Goal: Information Seeking & Learning: Check status

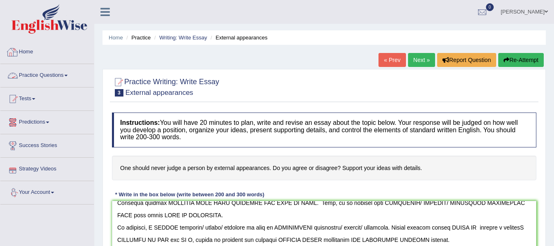
click at [49, 75] on link "Practice Questions" at bounding box center [46, 74] width 93 height 21
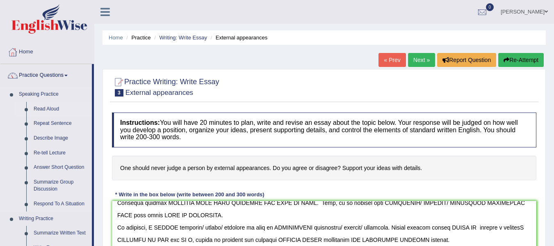
click at [54, 109] on link "Read Aloud" at bounding box center [61, 109] width 62 height 15
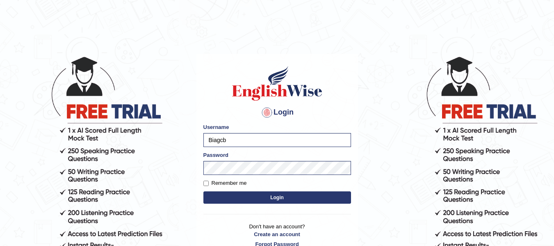
type input "Biagc"
click at [231, 195] on button "Login" at bounding box center [277, 197] width 148 height 12
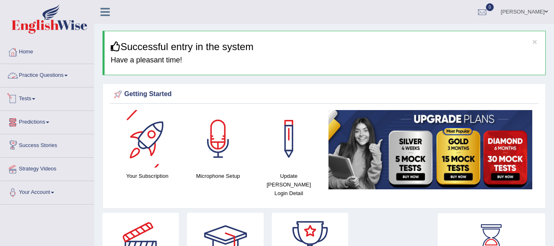
click at [48, 75] on link "Practice Questions" at bounding box center [46, 74] width 93 height 21
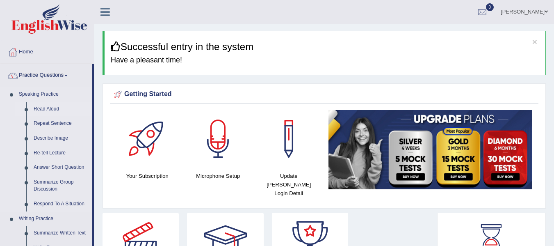
click at [46, 108] on link "Read Aloud" at bounding box center [61, 109] width 62 height 15
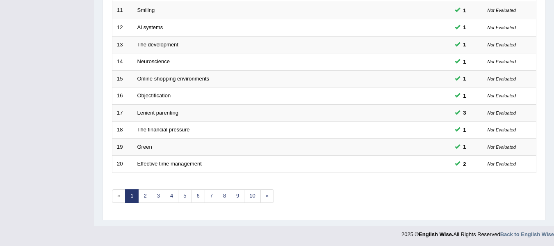
scroll to position [297, 0]
click at [203, 193] on link "6" at bounding box center [198, 195] width 14 height 14
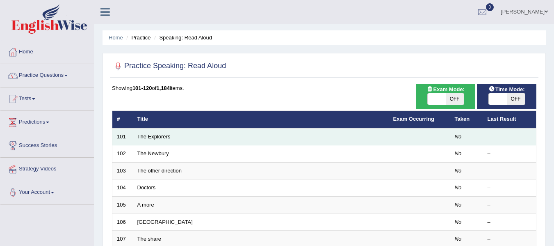
click at [154, 140] on td "The Explorers" at bounding box center [261, 136] width 256 height 17
click at [156, 135] on link "The Explorers" at bounding box center [153, 136] width 33 height 6
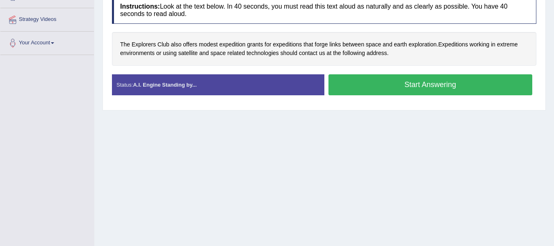
scroll to position [164, 0]
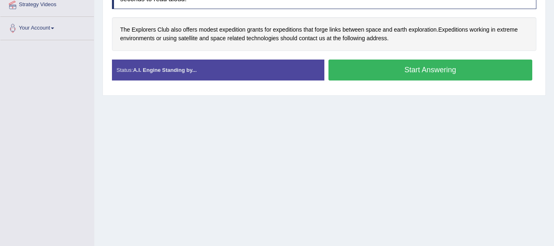
click at [387, 73] on button "Start Answering" at bounding box center [430, 69] width 204 height 21
click at [363, 69] on button "Start Answering" at bounding box center [430, 69] width 204 height 21
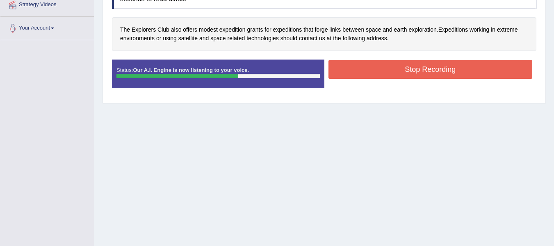
click at [432, 70] on button "Stop Recording" at bounding box center [430, 69] width 204 height 19
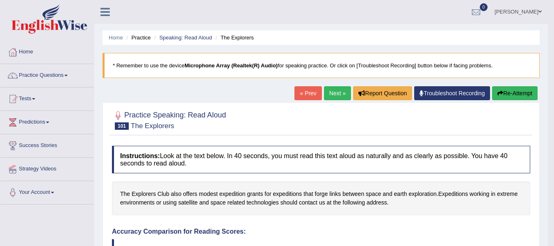
click at [337, 98] on link "Next »" at bounding box center [337, 93] width 27 height 14
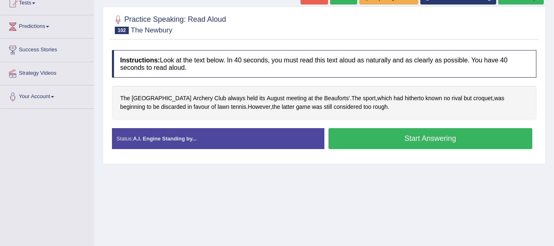
scroll to position [123, 0]
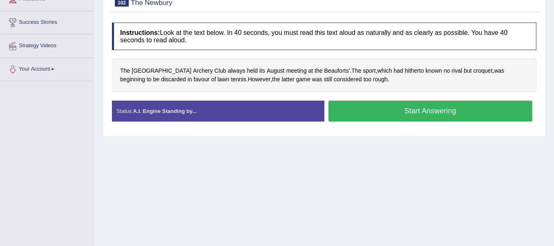
click at [363, 112] on button "Start Answering" at bounding box center [430, 110] width 204 height 21
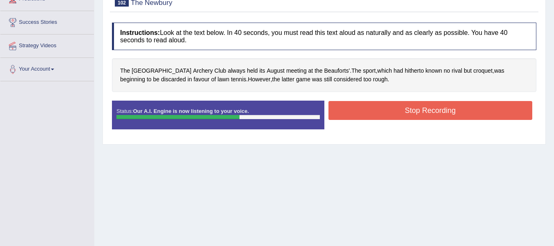
click at [357, 112] on button "Stop Recording" at bounding box center [430, 110] width 204 height 19
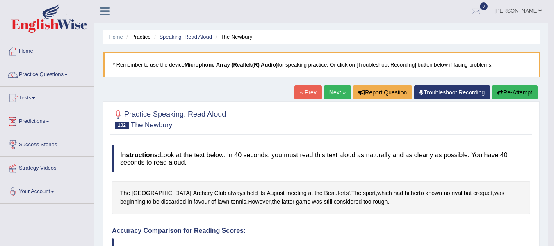
scroll to position [0, 0]
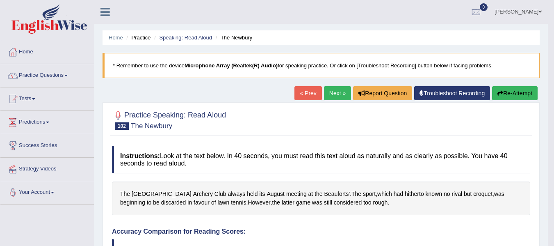
click at [330, 94] on link "Next »" at bounding box center [337, 93] width 27 height 14
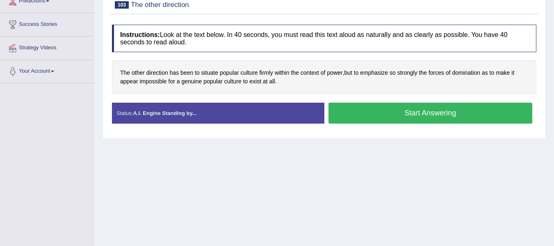
scroll to position [123, 0]
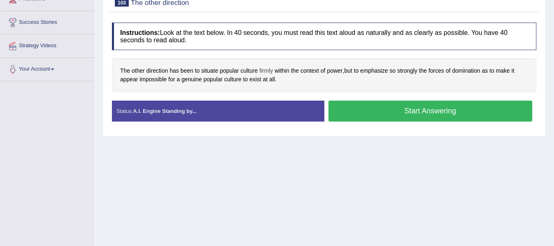
click at [269, 71] on span "firmly" at bounding box center [266, 70] width 14 height 9
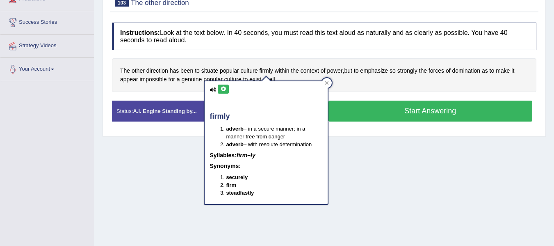
click at [225, 84] on button at bounding box center [223, 88] width 11 height 9
click at [327, 84] on icon at bounding box center [327, 83] width 4 height 4
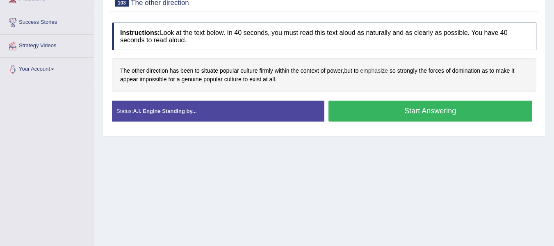
click at [382, 71] on span "emphasize" at bounding box center [374, 70] width 28 height 9
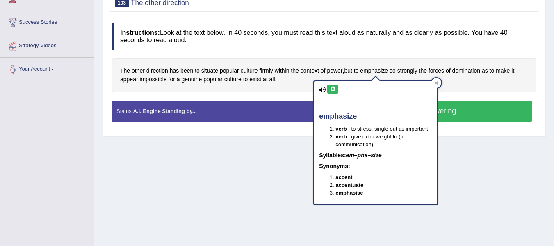
click at [334, 89] on icon at bounding box center [333, 89] width 6 height 5
click at [437, 81] on icon at bounding box center [436, 83] width 4 height 4
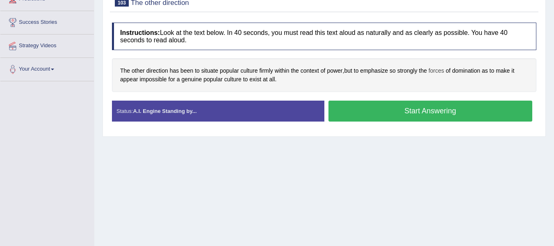
click at [444, 71] on span "forces" at bounding box center [437, 70] width 16 height 9
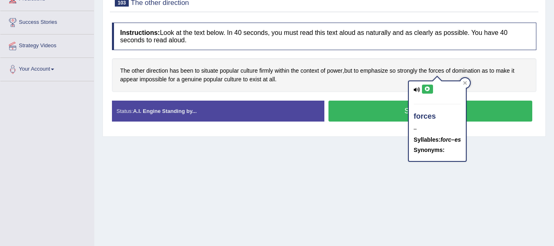
click at [429, 88] on icon at bounding box center [427, 89] width 6 height 5
click at [470, 83] on div at bounding box center [465, 83] width 10 height 10
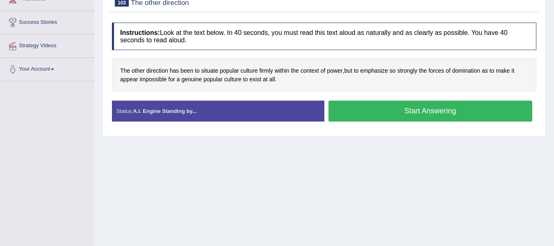
click at [365, 117] on button "Start Answering" at bounding box center [430, 110] width 204 height 21
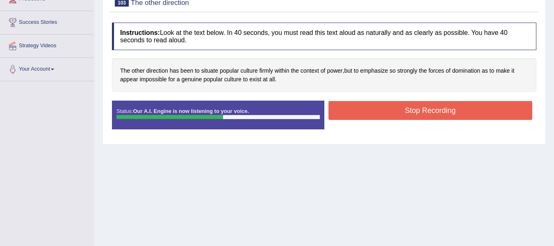
click at [351, 113] on button "Stop Recording" at bounding box center [430, 110] width 204 height 19
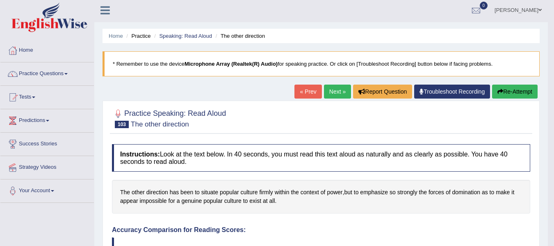
scroll to position [0, 0]
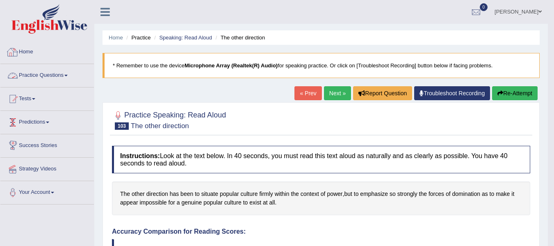
click at [54, 75] on link "Practice Questions" at bounding box center [46, 74] width 93 height 21
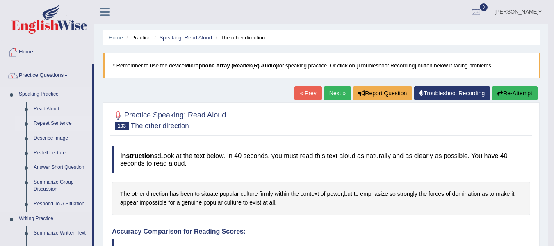
click at [63, 121] on link "Repeat Sentence" at bounding box center [61, 123] width 62 height 15
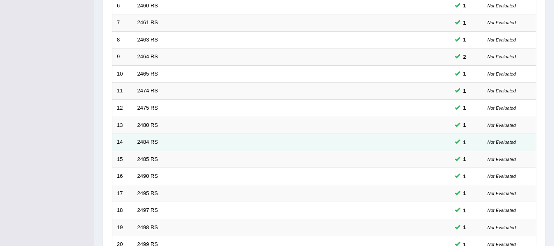
scroll to position [297, 0]
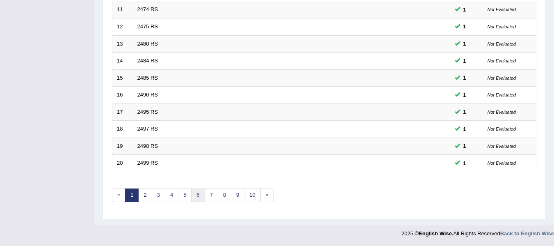
click at [195, 198] on link "6" at bounding box center [198, 195] width 14 height 14
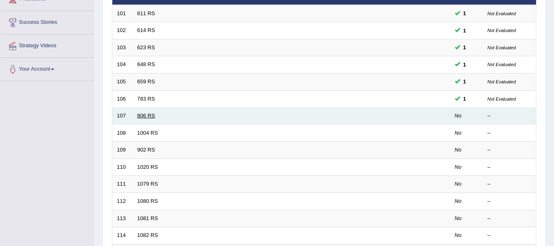
click at [151, 116] on link "806 RS" at bounding box center [146, 115] width 18 height 6
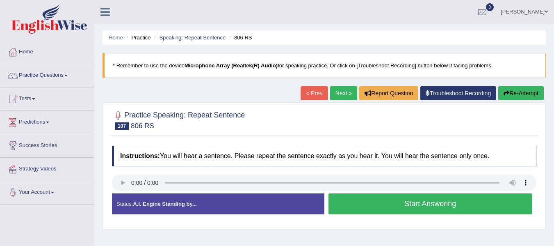
click at [356, 209] on button "Start Answering" at bounding box center [430, 203] width 204 height 21
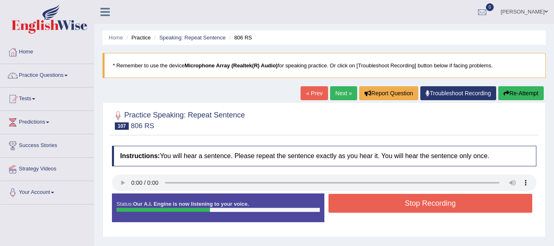
click at [365, 207] on button "Stop Recording" at bounding box center [430, 203] width 204 height 19
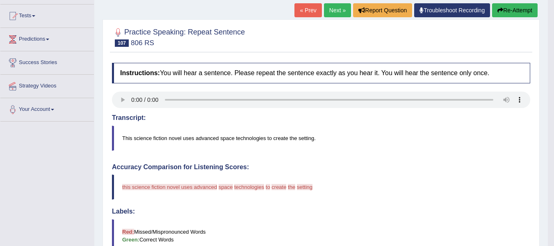
scroll to position [82, 0]
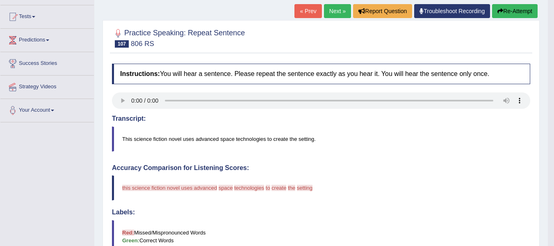
click at [328, 8] on link "Next »" at bounding box center [337, 11] width 27 height 14
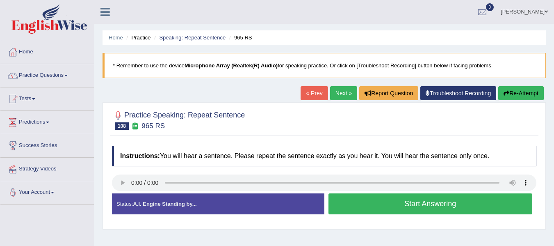
click at [377, 208] on button "Start Answering" at bounding box center [430, 203] width 204 height 21
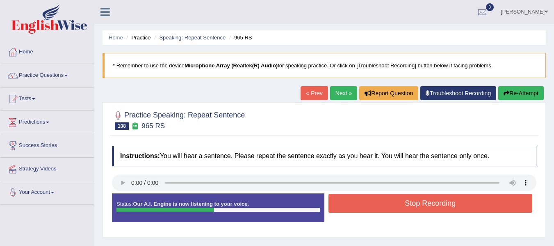
click at [377, 212] on button "Stop Recording" at bounding box center [430, 203] width 204 height 19
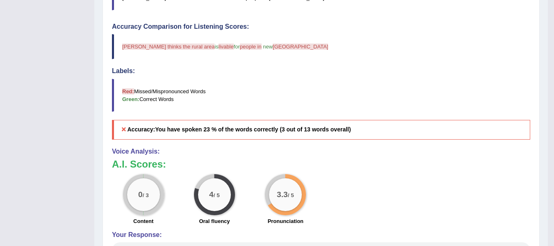
scroll to position [82, 0]
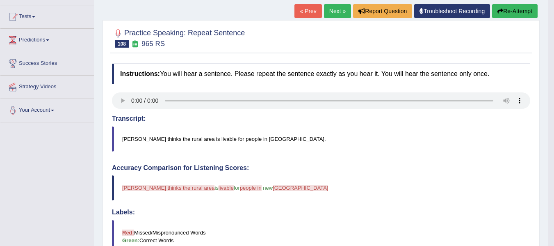
click at [334, 9] on link "Next »" at bounding box center [337, 11] width 27 height 14
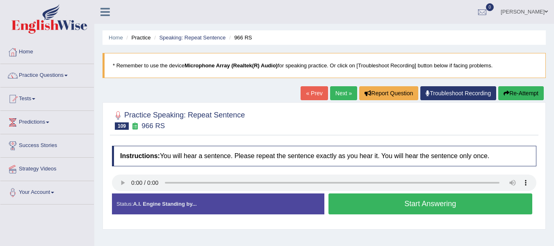
click at [369, 211] on button "Start Answering" at bounding box center [430, 203] width 204 height 21
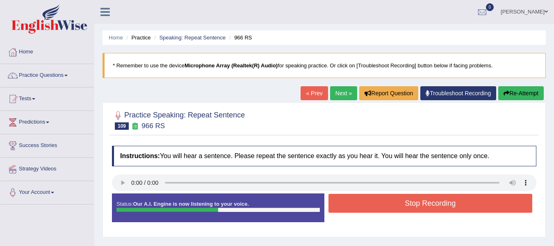
click at [372, 205] on button "Stop Recording" at bounding box center [430, 203] width 204 height 19
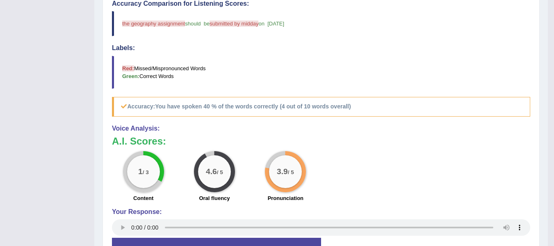
scroll to position [82, 0]
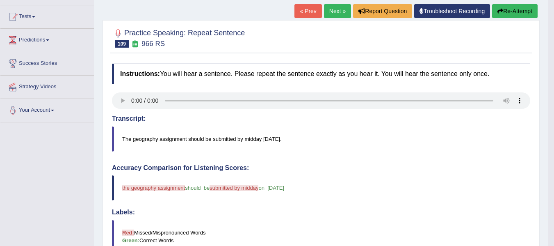
click at [171, 188] on span "the geography assignment" at bounding box center [153, 188] width 63 height 6
click at [330, 11] on link "Next »" at bounding box center [337, 11] width 27 height 14
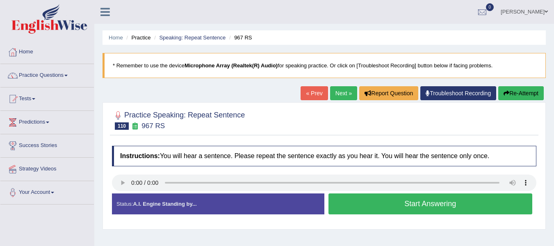
click at [377, 208] on button "Start Answering" at bounding box center [430, 203] width 204 height 21
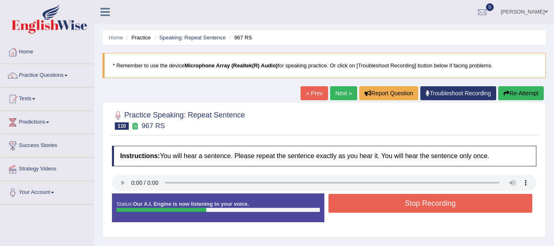
click at [377, 208] on button "Stop Recording" at bounding box center [430, 203] width 204 height 19
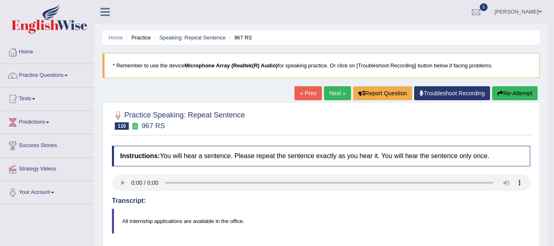
click at [338, 90] on link "Next »" at bounding box center [337, 93] width 27 height 14
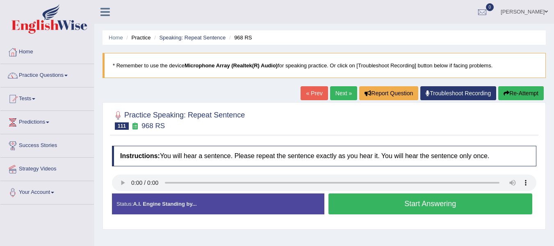
click at [356, 210] on button "Start Answering" at bounding box center [430, 203] width 204 height 21
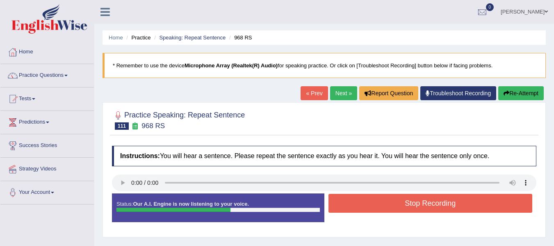
click at [356, 210] on button "Stop Recording" at bounding box center [430, 203] width 204 height 19
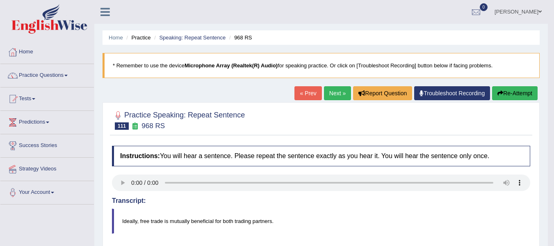
click at [334, 97] on link "Next »" at bounding box center [337, 93] width 27 height 14
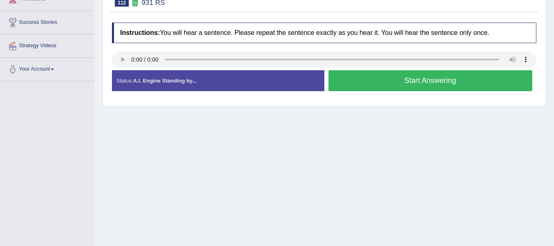
click at [393, 82] on button "Start Answering" at bounding box center [430, 80] width 204 height 21
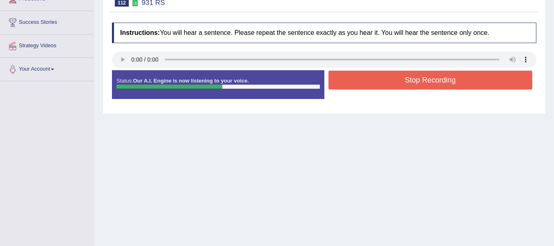
click at [392, 83] on button "Stop Recording" at bounding box center [430, 80] width 204 height 19
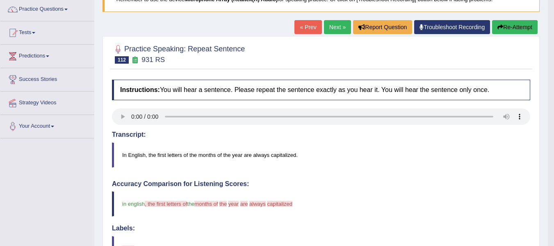
scroll to position [63, 0]
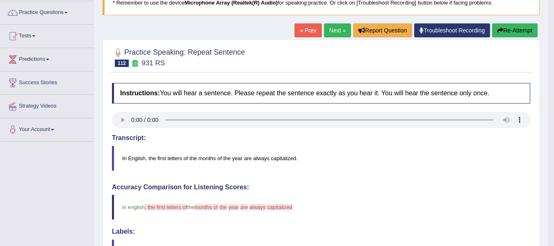
click at [509, 31] on button "Re-Attempt" at bounding box center [515, 30] width 46 height 14
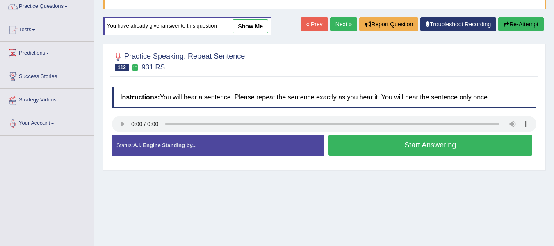
click at [360, 147] on button "Start Answering" at bounding box center [430, 144] width 204 height 21
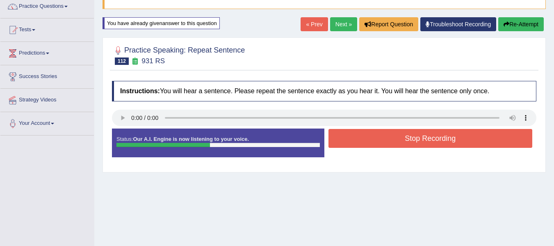
click at [359, 144] on button "Stop Recording" at bounding box center [430, 138] width 204 height 19
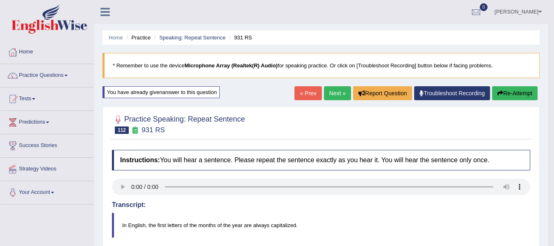
click at [514, 93] on button "Re-Attempt" at bounding box center [515, 93] width 46 height 14
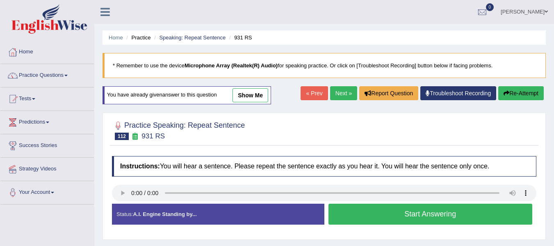
click at [366, 214] on button "Start Answering" at bounding box center [430, 213] width 204 height 21
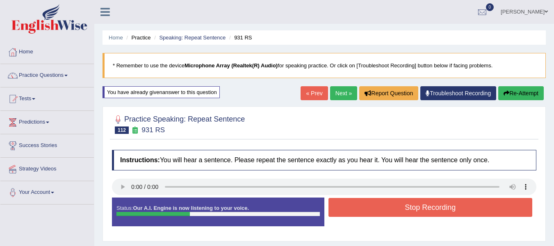
click at [364, 212] on button "Stop Recording" at bounding box center [430, 207] width 204 height 19
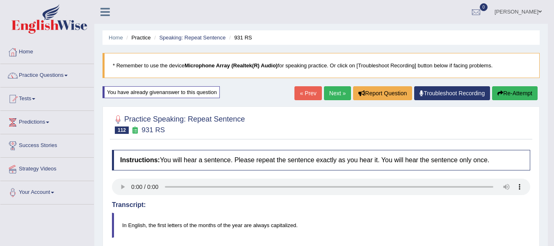
click at [332, 97] on link "Next »" at bounding box center [337, 93] width 27 height 14
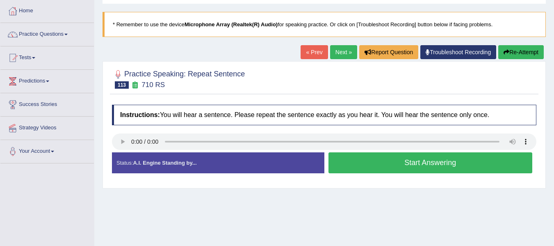
click at [401, 164] on button "Start Answering" at bounding box center [430, 162] width 204 height 21
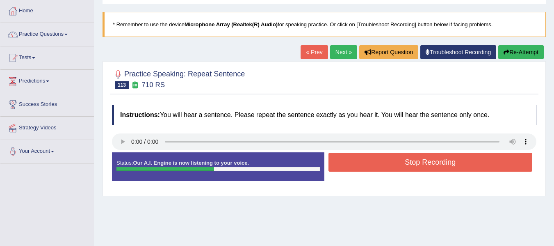
click at [401, 164] on button "Stop Recording" at bounding box center [430, 162] width 204 height 19
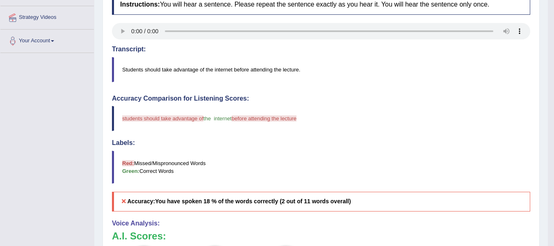
scroll to position [41, 0]
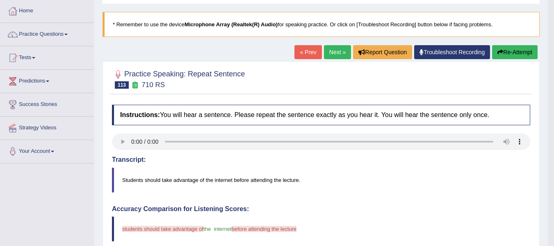
click at [333, 53] on link "Next »" at bounding box center [337, 52] width 27 height 14
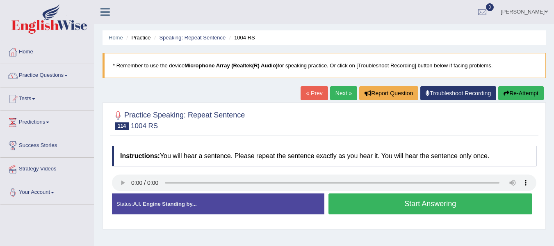
click at [362, 207] on button "Start Answering" at bounding box center [430, 203] width 204 height 21
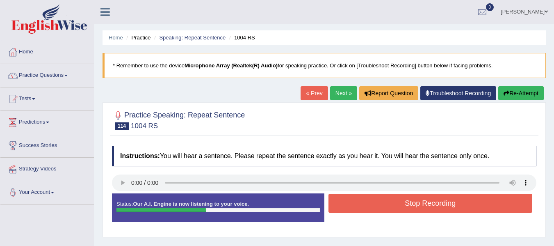
click at [362, 207] on button "Stop Recording" at bounding box center [430, 203] width 204 height 19
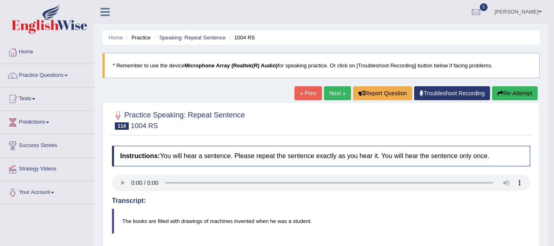
click at [337, 91] on link "Next »" at bounding box center [337, 93] width 27 height 14
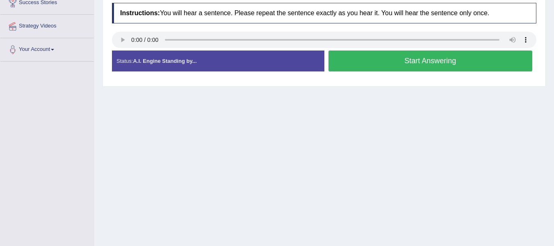
click at [404, 62] on button "Start Answering" at bounding box center [430, 60] width 204 height 21
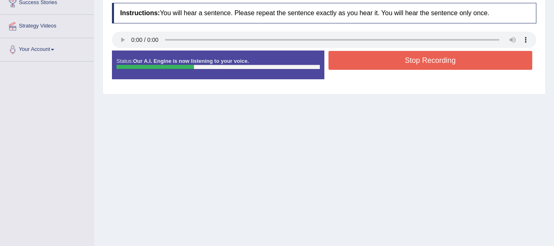
click at [404, 62] on button "Stop Recording" at bounding box center [430, 60] width 204 height 19
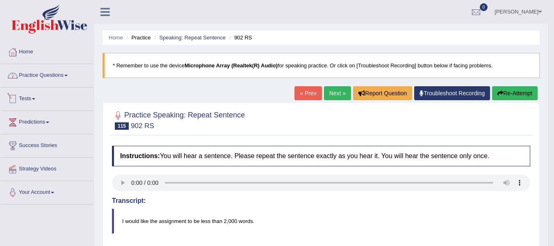
click at [57, 76] on link "Practice Questions" at bounding box center [46, 74] width 93 height 21
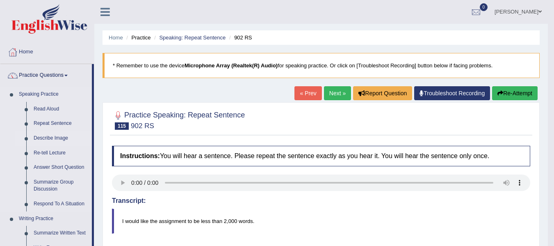
click at [56, 137] on link "Describe Image" at bounding box center [61, 138] width 62 height 15
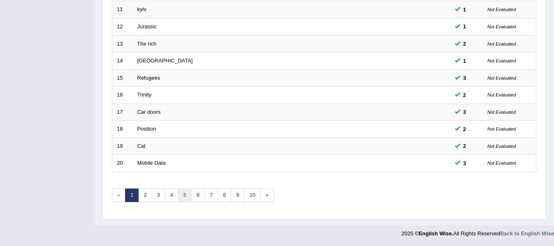
click at [185, 190] on link "5" at bounding box center [185, 195] width 14 height 14
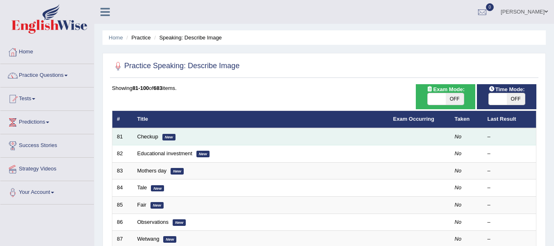
click at [460, 139] on em "No" at bounding box center [458, 136] width 7 height 6
click at [147, 137] on link "Checkup" at bounding box center [147, 136] width 21 height 6
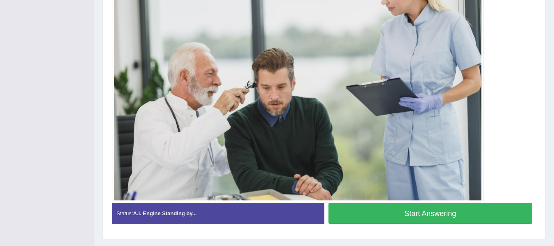
scroll to position [247, 0]
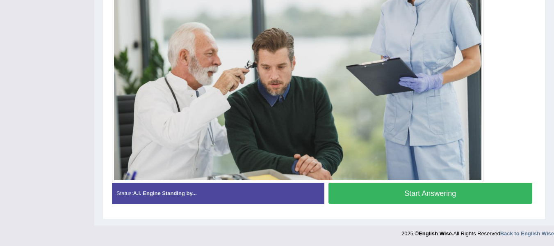
click at [433, 196] on button "Start Answering" at bounding box center [430, 192] width 204 height 21
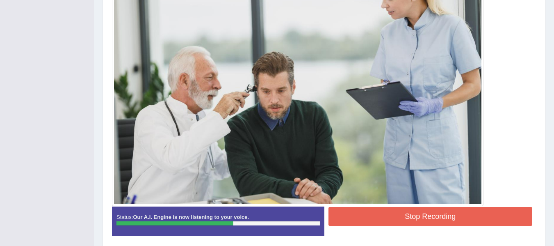
scroll to position [255, 0]
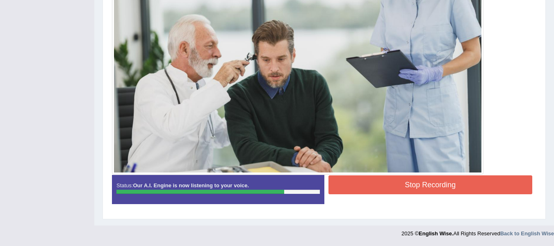
click at [364, 184] on button "Stop Recording" at bounding box center [430, 184] width 204 height 19
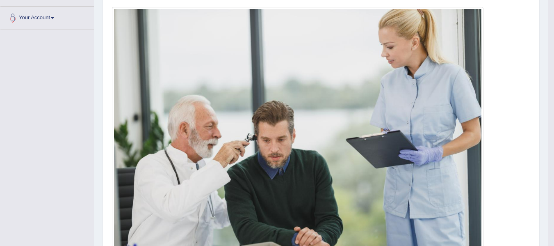
scroll to position [10, 0]
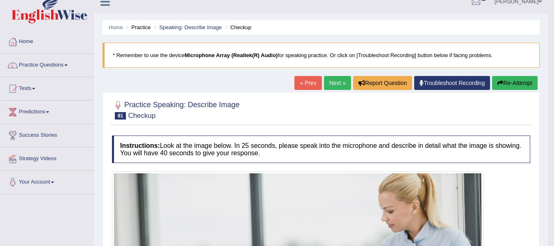
click at [506, 86] on button "Re-Attempt" at bounding box center [515, 83] width 46 height 14
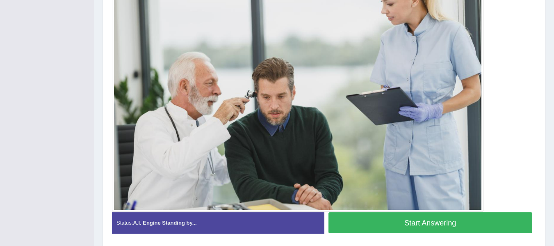
scroll to position [257, 0]
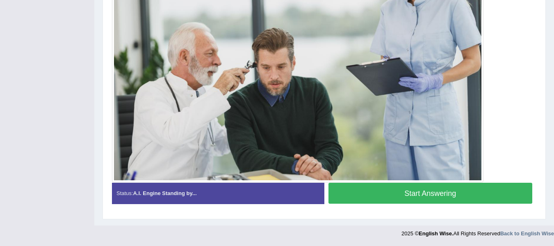
click at [411, 197] on button "Start Answering" at bounding box center [430, 192] width 204 height 21
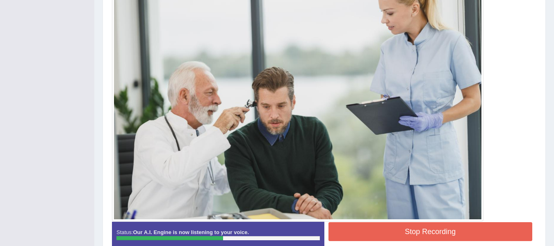
scroll to position [259, 0]
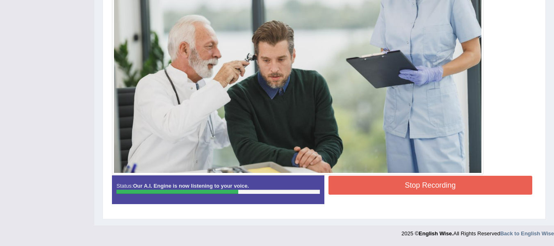
click at [363, 183] on button "Stop Recording" at bounding box center [430, 185] width 204 height 19
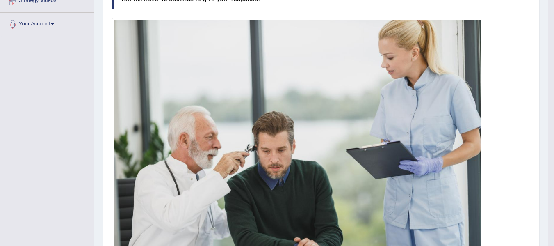
scroll to position [55, 0]
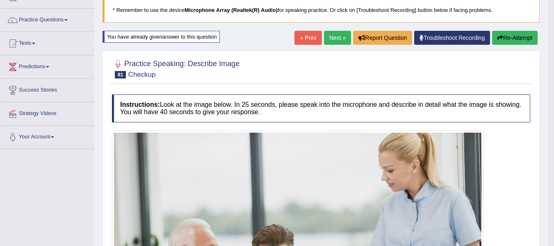
click at [330, 39] on link "Next »" at bounding box center [337, 38] width 27 height 14
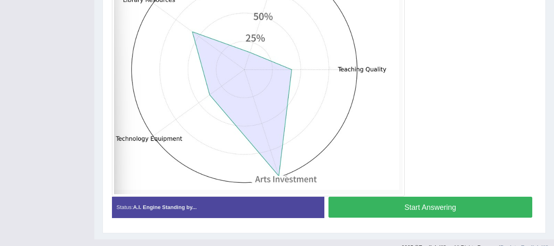
scroll to position [259, 0]
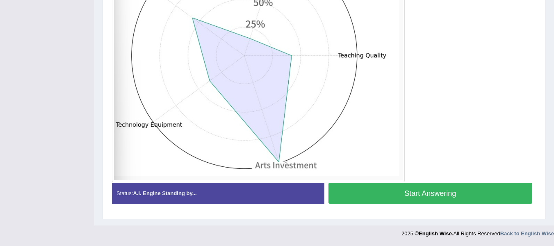
click at [392, 193] on button "Start Answering" at bounding box center [430, 192] width 204 height 21
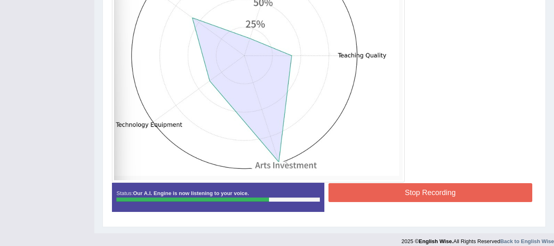
click at [381, 191] on button "Stop Recording" at bounding box center [430, 192] width 204 height 19
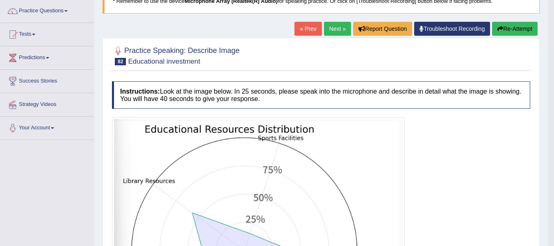
scroll to position [13, 0]
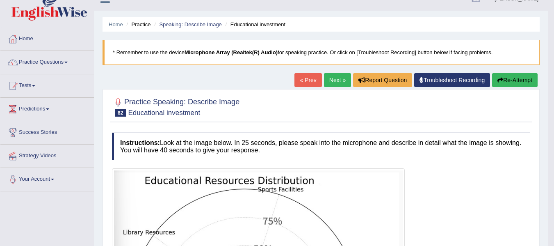
click at [331, 84] on link "Next »" at bounding box center [337, 80] width 27 height 14
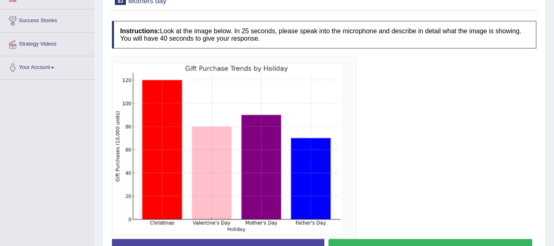
scroll to position [144, 0]
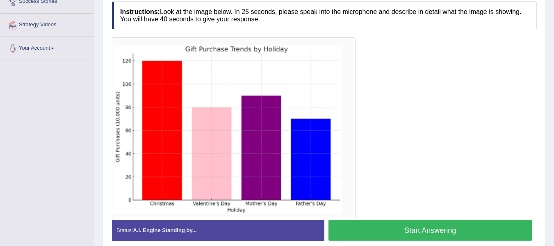
click at [405, 234] on button "Start Answering" at bounding box center [430, 229] width 204 height 21
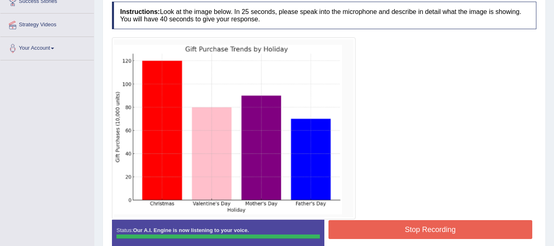
click at [357, 228] on button "Stop Recording" at bounding box center [430, 229] width 204 height 19
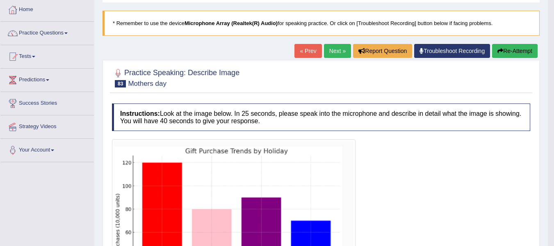
scroll to position [0, 0]
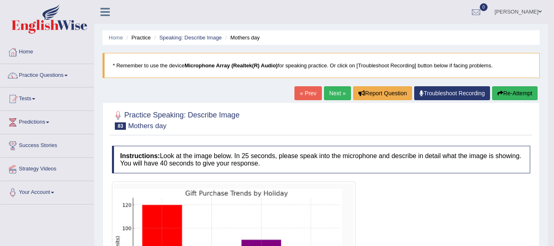
click at [515, 95] on button "Re-Attempt" at bounding box center [515, 93] width 46 height 14
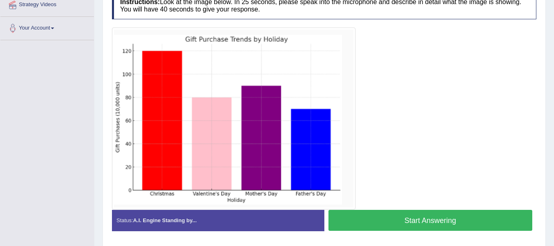
click at [381, 223] on button "Start Answering" at bounding box center [430, 220] width 204 height 21
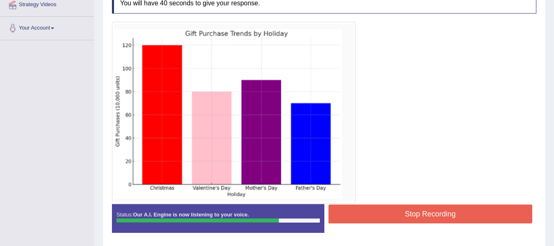
click at [370, 218] on button "Stop Recording" at bounding box center [430, 213] width 204 height 19
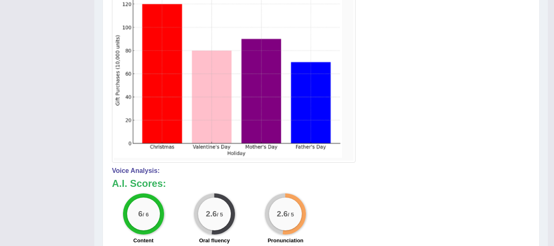
scroll to position [41, 0]
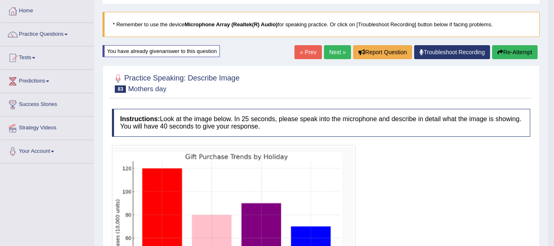
click at [60, 34] on link "Practice Questions" at bounding box center [46, 33] width 93 height 21
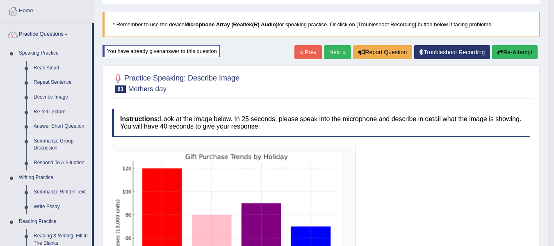
click at [48, 144] on link "Summarize Group Discussion" at bounding box center [61, 145] width 62 height 22
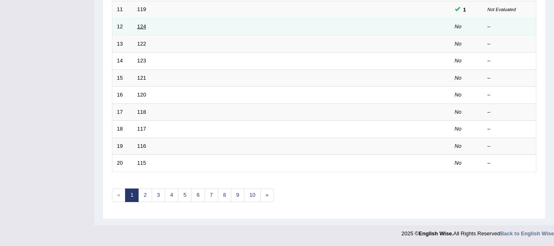
click at [142, 25] on link "124" at bounding box center [141, 26] width 9 height 6
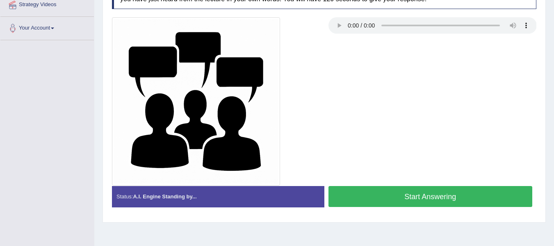
click at [435, 197] on button "Start Answering" at bounding box center [430, 196] width 204 height 21
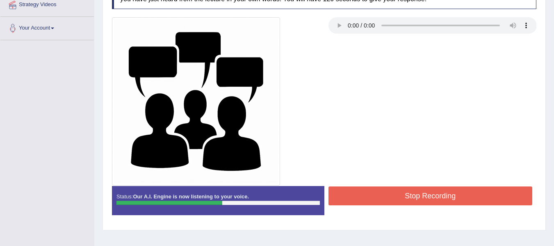
click at [435, 197] on button "Stop Recording" at bounding box center [430, 195] width 204 height 19
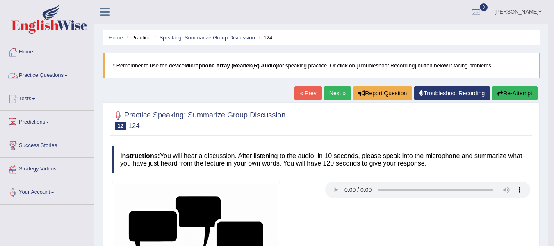
click at [64, 76] on link "Practice Questions" at bounding box center [46, 74] width 93 height 21
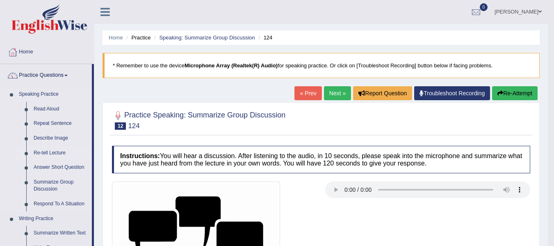
click at [58, 152] on link "Re-tell Lecture" at bounding box center [61, 153] width 62 height 15
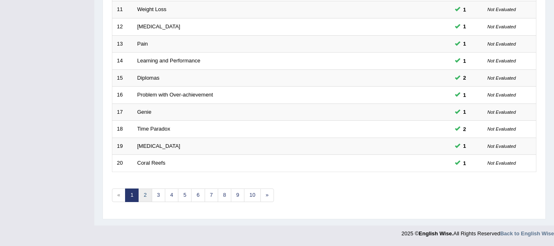
click at [143, 199] on link "2" at bounding box center [145, 195] width 14 height 14
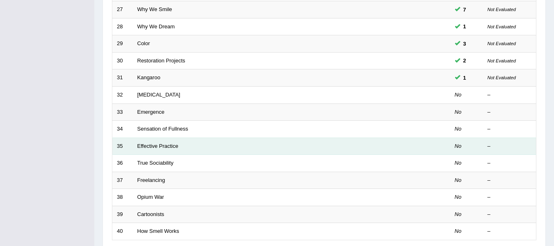
scroll to position [287, 0]
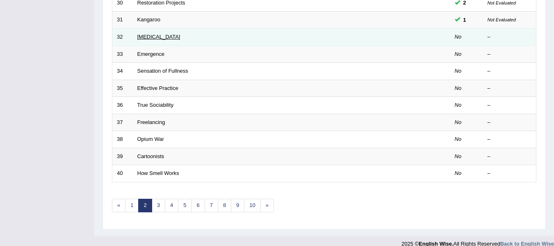
click at [153, 38] on link "[MEDICAL_DATA]" at bounding box center [158, 37] width 43 height 6
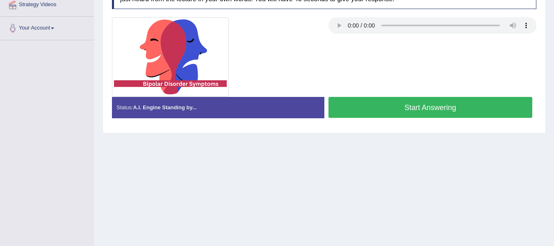
click at [365, 113] on button "Start Answering" at bounding box center [430, 107] width 204 height 21
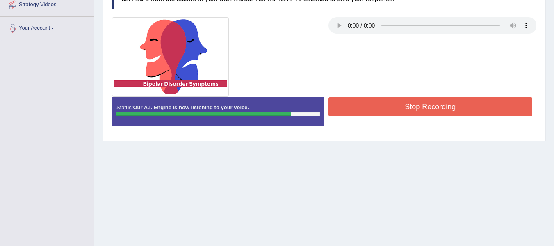
click at [369, 113] on button "Stop Recording" at bounding box center [430, 106] width 204 height 19
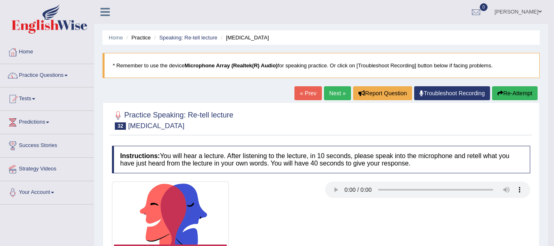
click at [342, 94] on link "Next »" at bounding box center [337, 93] width 27 height 14
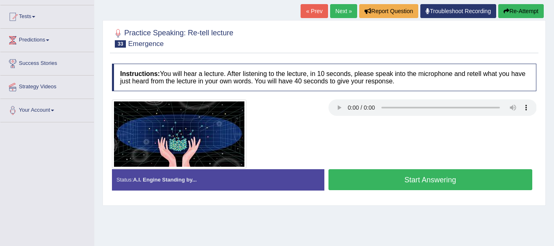
scroll to position [82, 0]
click at [381, 177] on button "Start Answering" at bounding box center [430, 179] width 204 height 21
drag, startPoint x: 0, startPoint y: 0, endPoint x: 398, endPoint y: 183, distance: 438.2
click at [398, 183] on button "Start Answering" at bounding box center [430, 179] width 204 height 21
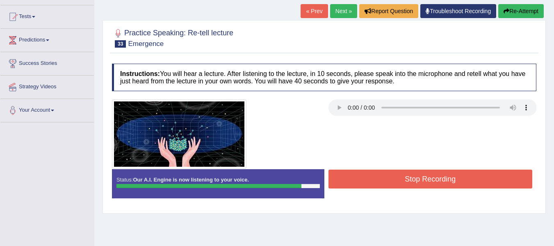
click at [405, 169] on div "Created with Highcharts 7.1.2 Great Too slow Too fast Time Speech pace meter: 0…" at bounding box center [432, 169] width 217 height 0
click at [405, 173] on button "Stop Recording" at bounding box center [430, 178] width 204 height 19
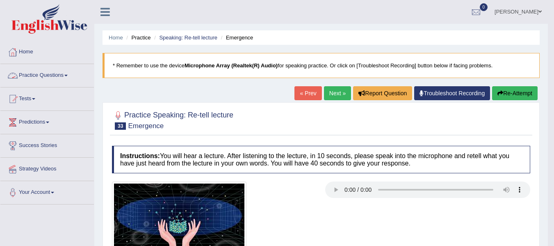
click at [68, 74] on link "Practice Questions" at bounding box center [46, 74] width 93 height 21
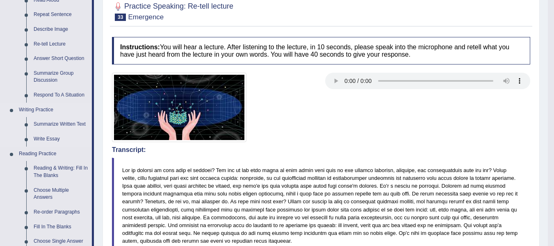
scroll to position [123, 0]
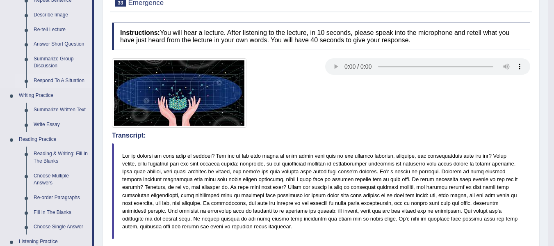
click at [60, 80] on link "Respond To A Situation" at bounding box center [61, 80] width 62 height 15
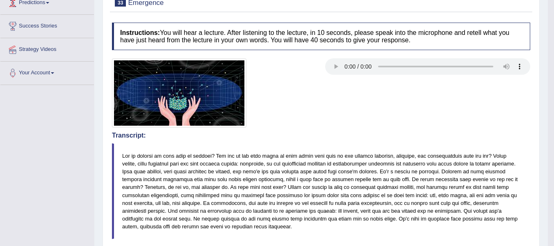
scroll to position [121, 0]
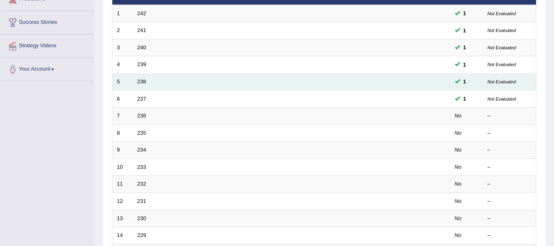
scroll to position [164, 0]
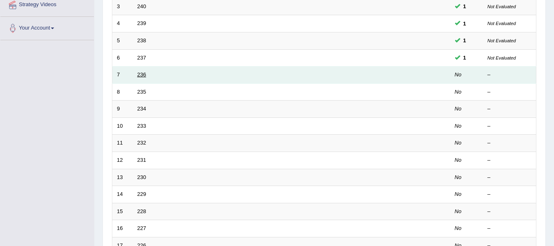
click at [143, 74] on link "236" at bounding box center [141, 74] width 9 height 6
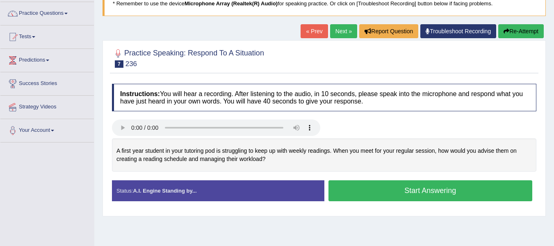
scroll to position [82, 0]
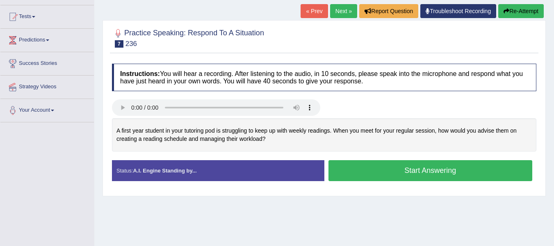
click at [351, 171] on button "Start Answering" at bounding box center [430, 170] width 204 height 21
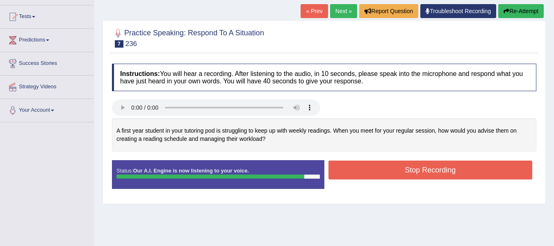
click at [379, 173] on button "Stop Recording" at bounding box center [430, 169] width 204 height 19
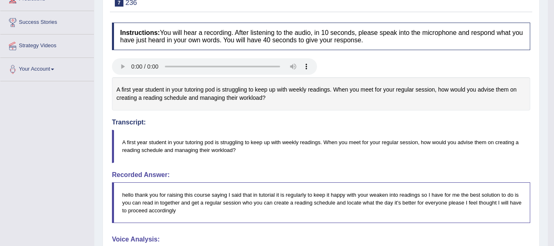
scroll to position [0, 0]
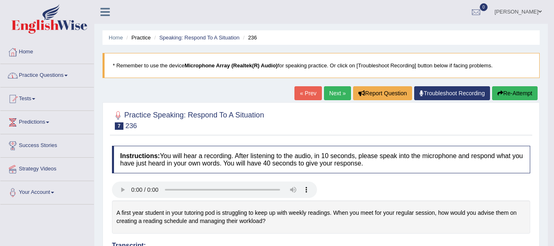
click at [32, 50] on link "Home" at bounding box center [46, 51] width 93 height 21
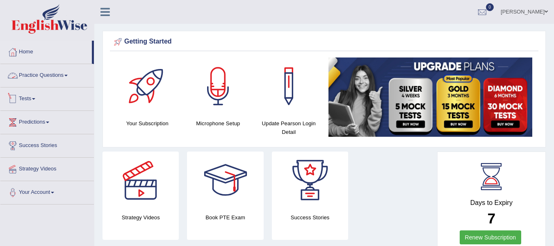
click at [32, 98] on link "Tests" at bounding box center [46, 97] width 93 height 21
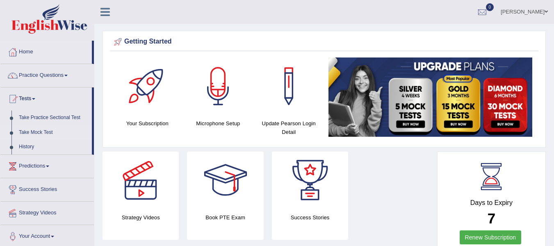
click at [44, 130] on link "Take Mock Test" at bounding box center [53, 132] width 77 height 15
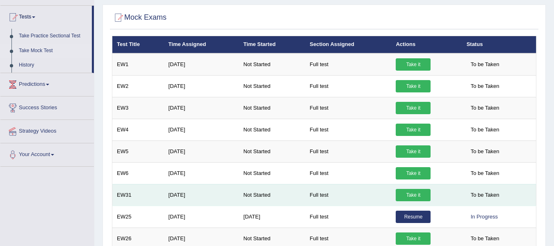
scroll to position [82, 0]
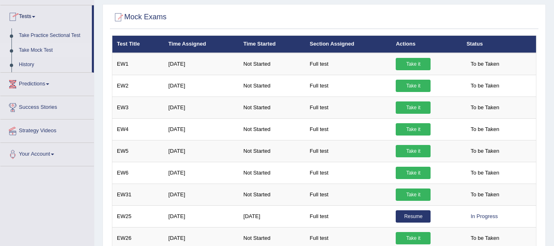
click at [44, 50] on link "Take Mock Test" at bounding box center [53, 50] width 77 height 15
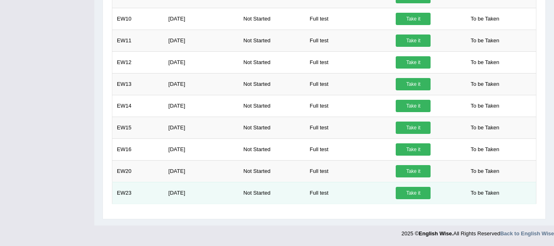
click at [416, 197] on link "Take it" at bounding box center [413, 193] width 35 height 12
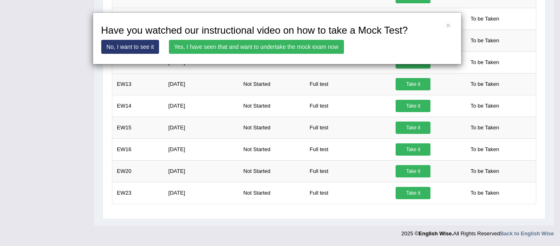
click at [186, 48] on link "Yes, I have seen that and want to undertake the mock exam now" at bounding box center [256, 47] width 175 height 14
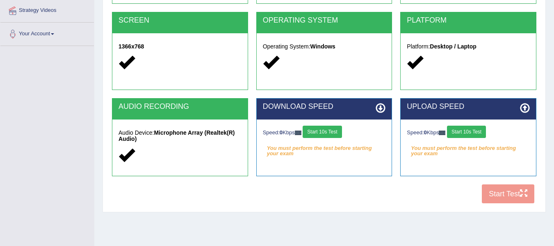
scroll to position [164, 0]
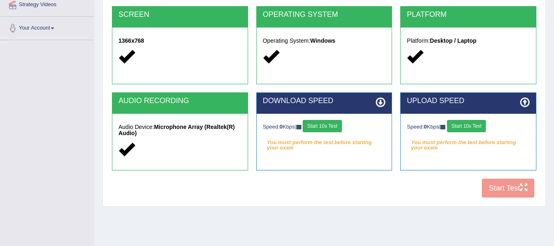
click at [375, 100] on h2 "DOWNLOAD SPEED" at bounding box center [324, 101] width 123 height 8
click at [527, 103] on icon at bounding box center [525, 102] width 10 height 10
click at [527, 101] on icon at bounding box center [525, 102] width 10 height 10
click at [481, 128] on button "Start 10s Test" at bounding box center [466, 126] width 39 height 12
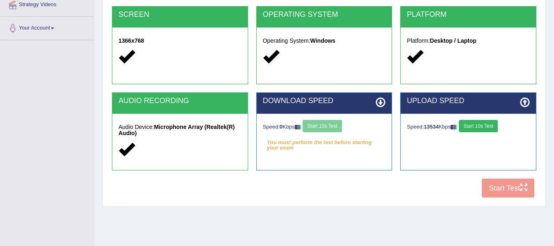
click at [333, 123] on div "Speed: 0 Kbps Start 10s Test" at bounding box center [324, 127] width 123 height 14
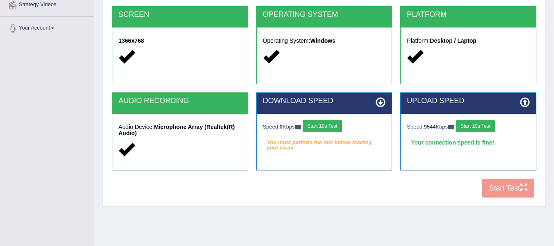
click at [380, 102] on icon at bounding box center [381, 102] width 10 height 10
click at [336, 123] on button "Start 10s Test" at bounding box center [322, 126] width 39 height 12
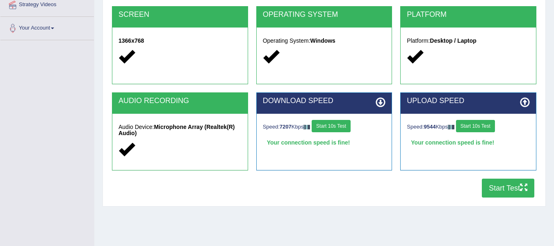
click at [492, 191] on button "Start Test" at bounding box center [508, 187] width 52 height 19
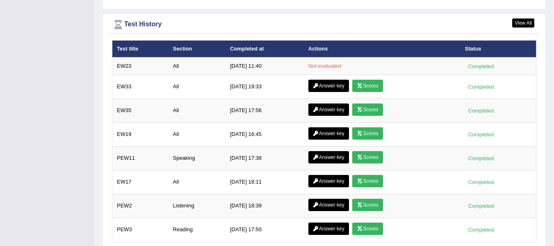
scroll to position [1102, 0]
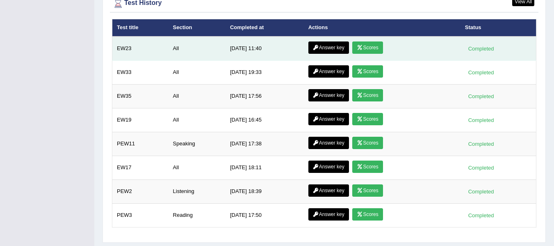
click at [375, 47] on link "Scores" at bounding box center [367, 47] width 30 height 12
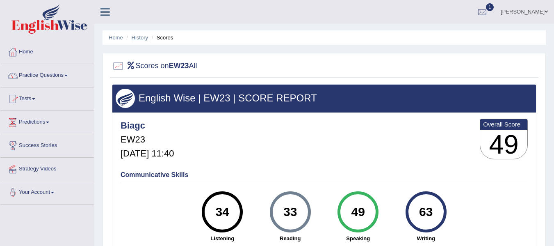
click at [134, 37] on link "History" at bounding box center [140, 37] width 16 height 6
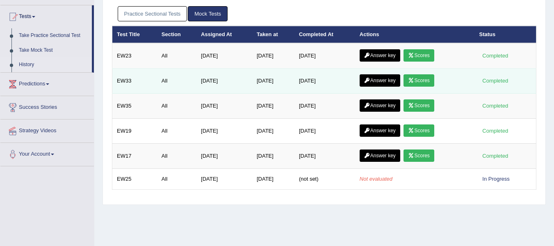
click at [428, 79] on link "Scores" at bounding box center [418, 80] width 30 height 12
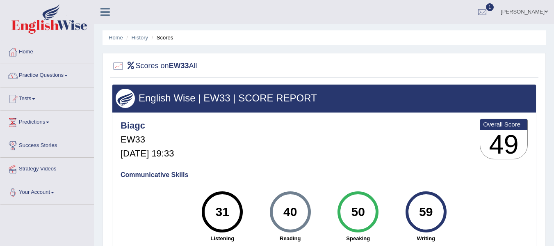
click at [132, 36] on link "History" at bounding box center [140, 37] width 16 height 6
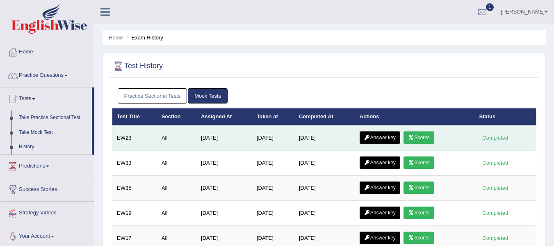
click at [376, 141] on link "Answer key" at bounding box center [380, 137] width 41 height 12
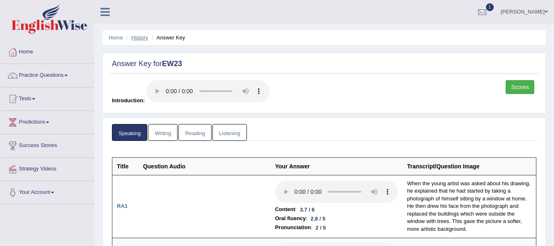
click at [141, 39] on link "History" at bounding box center [140, 37] width 16 height 6
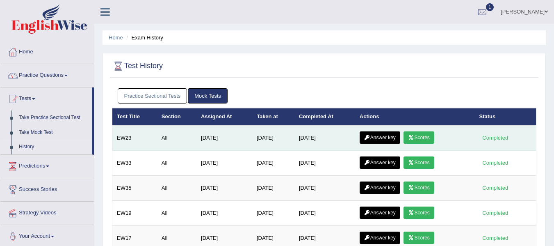
drag, startPoint x: 0, startPoint y: 0, endPoint x: 421, endPoint y: 135, distance: 442.3
click at [421, 135] on link "Scores" at bounding box center [418, 137] width 30 height 12
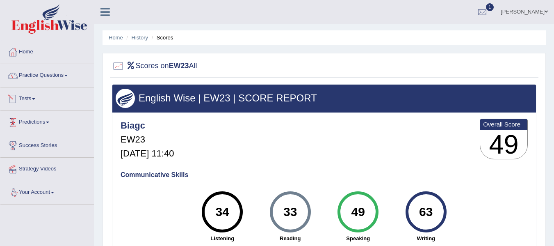
click at [137, 36] on link "History" at bounding box center [140, 37] width 16 height 6
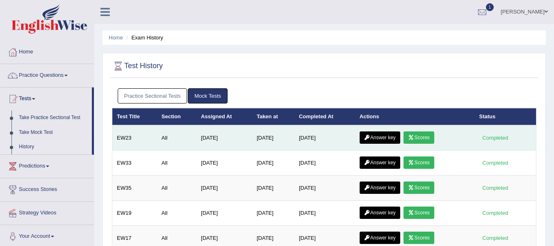
click at [391, 138] on link "Answer key" at bounding box center [380, 137] width 41 height 12
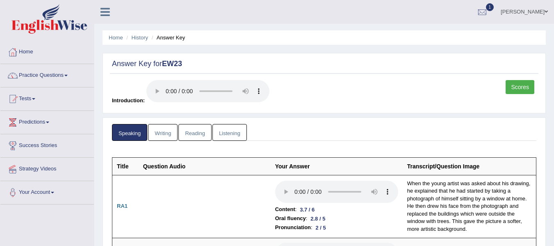
click at [161, 134] on link "Writing" at bounding box center [163, 132] width 30 height 17
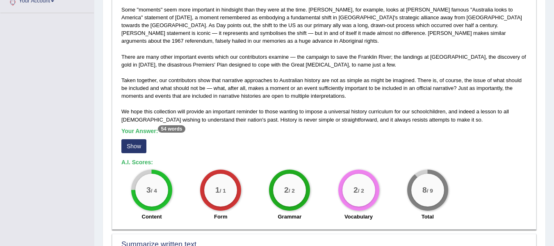
scroll to position [205, 0]
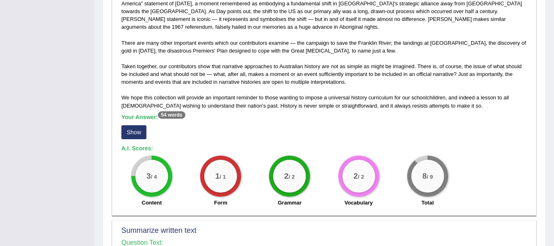
click at [137, 137] on button "Show" at bounding box center [133, 132] width 25 height 14
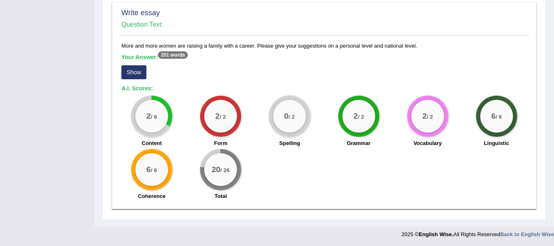
scroll to position [652, 0]
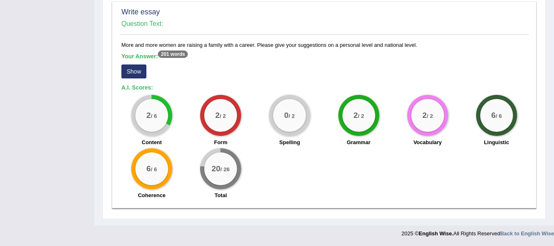
click at [133, 73] on button "Show" at bounding box center [133, 71] width 25 height 14
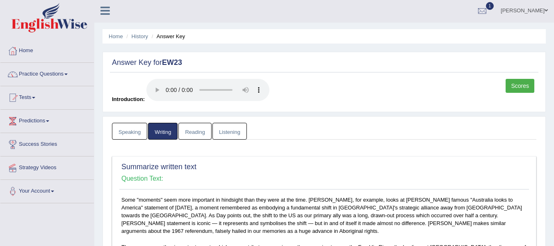
scroll to position [0, 0]
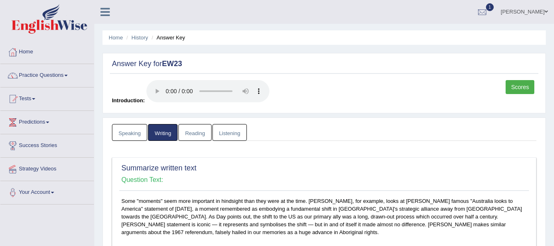
click at [196, 132] on link "Reading" at bounding box center [194, 132] width 33 height 17
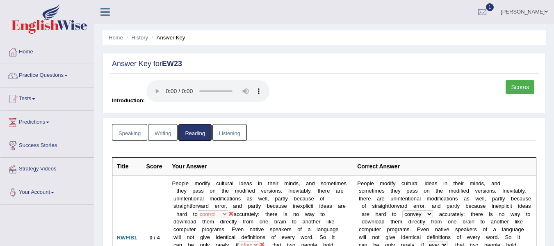
click at [239, 138] on link "Listening" at bounding box center [229, 132] width 34 height 17
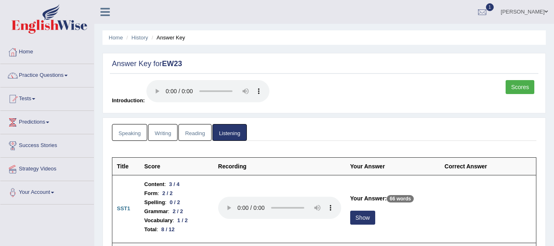
scroll to position [41, 0]
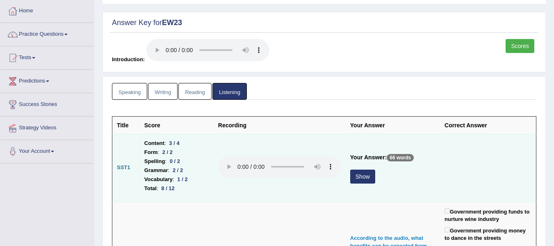
click at [369, 180] on button "Show" at bounding box center [362, 176] width 25 height 14
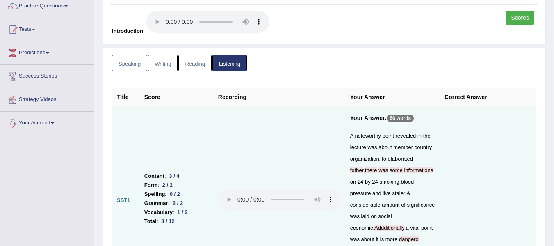
scroll to position [0, 0]
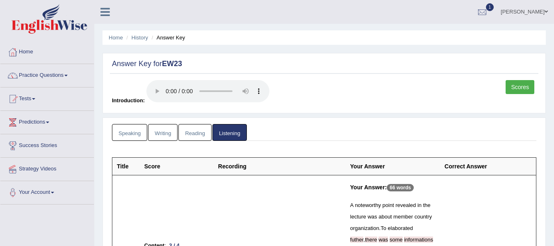
click at [515, 85] on link "Scores" at bounding box center [520, 87] width 29 height 14
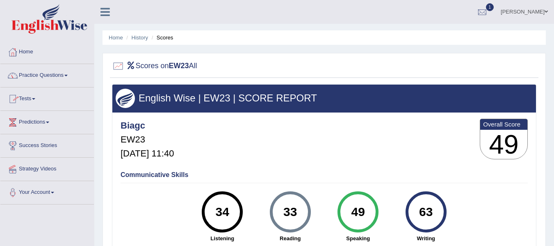
click at [32, 96] on link "Tests" at bounding box center [46, 97] width 93 height 21
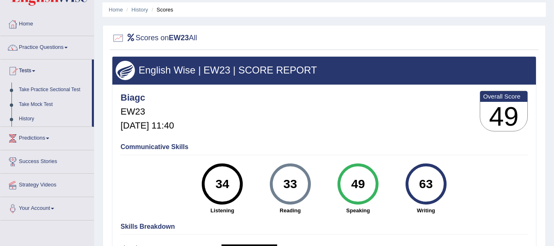
scroll to position [41, 0]
